Goal: Task Accomplishment & Management: Use online tool/utility

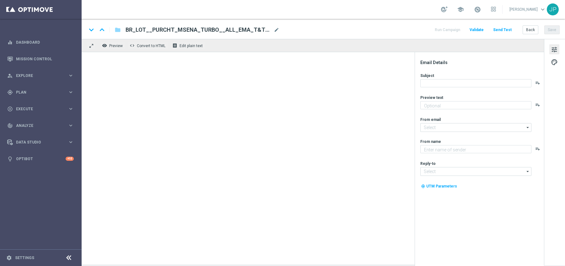
type textarea "Ganhe em um instante com TurboSena."
type textarea "[DOMAIN_NAME]"
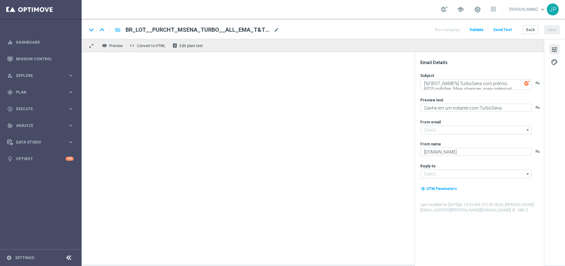
type input "[EMAIL_ADDRESS][DOMAIN_NAME]"
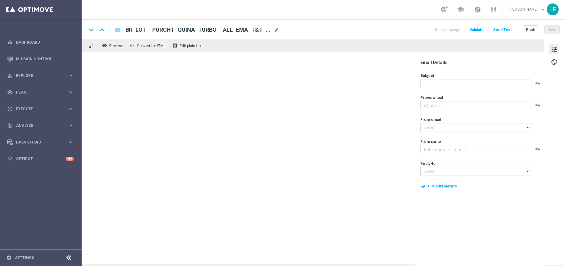
type textarea "Aumente suas chances com TurboQuina"
type input "mail@crm.lottoland.com.br"
type textarea "[DOMAIN_NAME]"
type input "[EMAIL_ADDRESS][DOMAIN_NAME]"
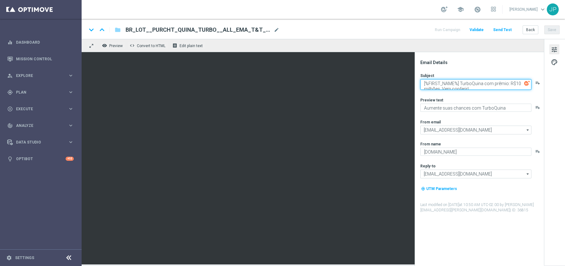
click at [476, 84] on textarea "[%FIRST_NAME%] TurboQuina com prêmio: R$10 milhões. Vem conferir!" at bounding box center [475, 84] width 111 height 11
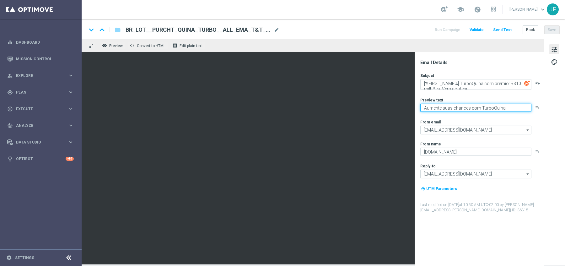
click at [471, 107] on textarea "Aumente suas chances com TurboQuina" at bounding box center [475, 108] width 111 height 8
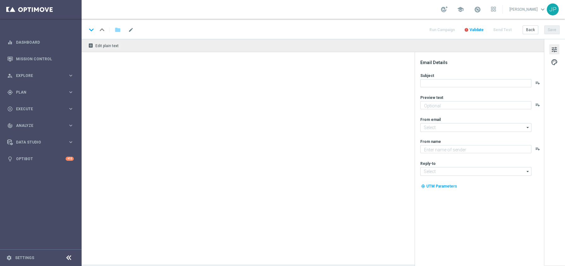
type textarea "Mais vencedores a cada jogada"
type input "[EMAIL_ADDRESS][DOMAIN_NAME]"
type textarea "[DOMAIN_NAME]"
type input "[EMAIL_ADDRESS][DOMAIN_NAME]"
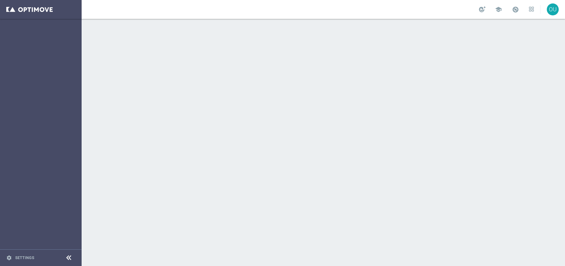
click at [186, 88] on div at bounding box center [323, 142] width 483 height 247
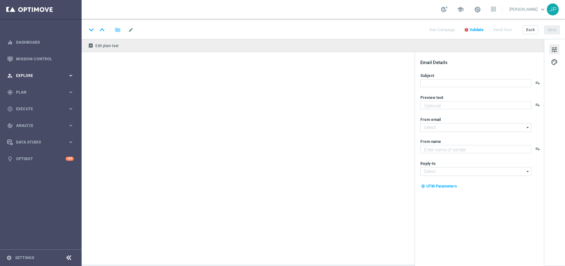
type textarea "Ganhe em um instante com TurboSena."
type textarea "[DOMAIN_NAME]"
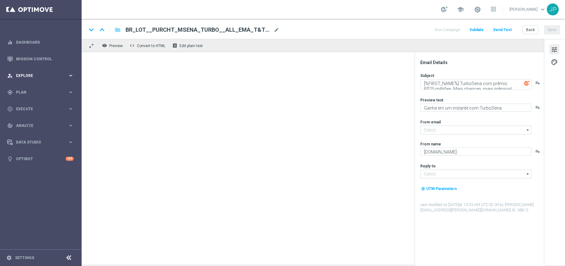
click at [34, 78] on div "person_search Explore" at bounding box center [37, 76] width 61 height 6
type input "[EMAIL_ADDRESS][DOMAIN_NAME]"
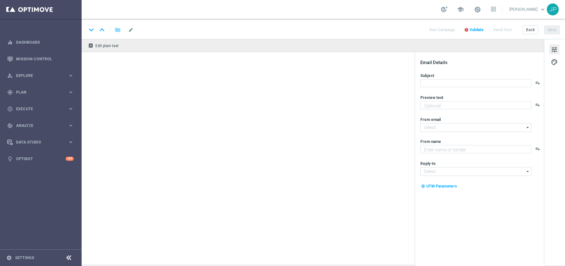
type textarea "Aumente suas chances com TurboQuina"
type input "[EMAIL_ADDRESS][DOMAIN_NAME]"
type textarea "[DOMAIN_NAME]"
type input "[EMAIL_ADDRESS][DOMAIN_NAME]"
type textarea "Mais vencedores a cada jogada"
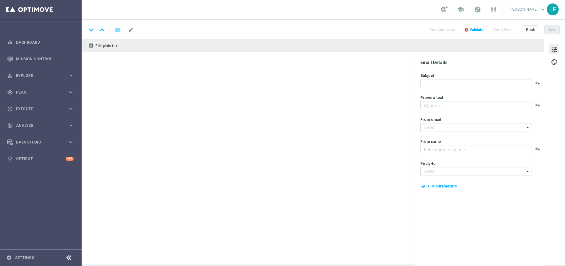
type input "[EMAIL_ADDRESS][DOMAIN_NAME]"
type textarea "[DOMAIN_NAME]"
type input "[EMAIL_ADDRESS][DOMAIN_NAME]"
